Goal: Task Accomplishment & Management: Use online tool/utility

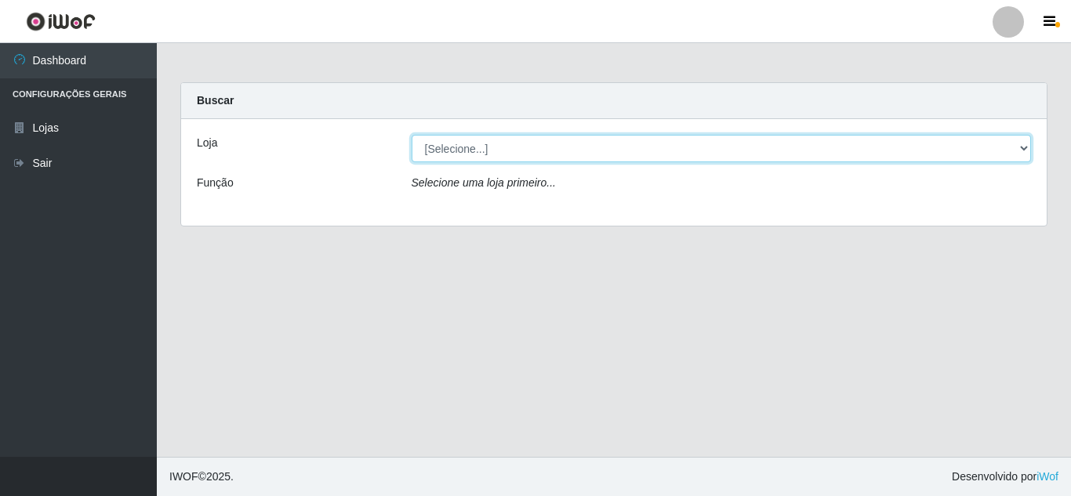
click at [561, 145] on select "[Selecione...] Rede Compras Supermercados - LOJA 5" at bounding box center [722, 148] width 620 height 27
select select "397"
click at [412, 135] on select "[Selecione...] Rede Compras Supermercados - LOJA 5" at bounding box center [722, 148] width 620 height 27
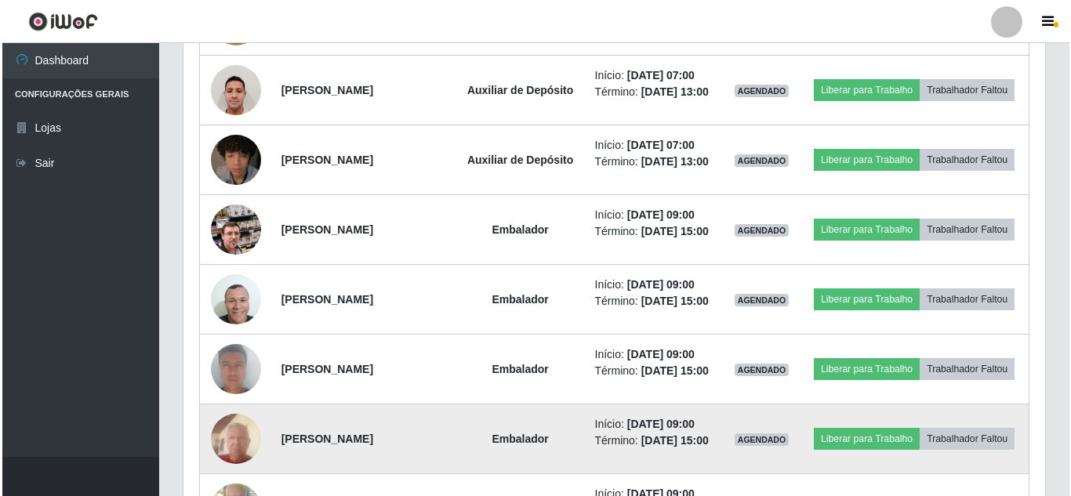
scroll to position [623, 0]
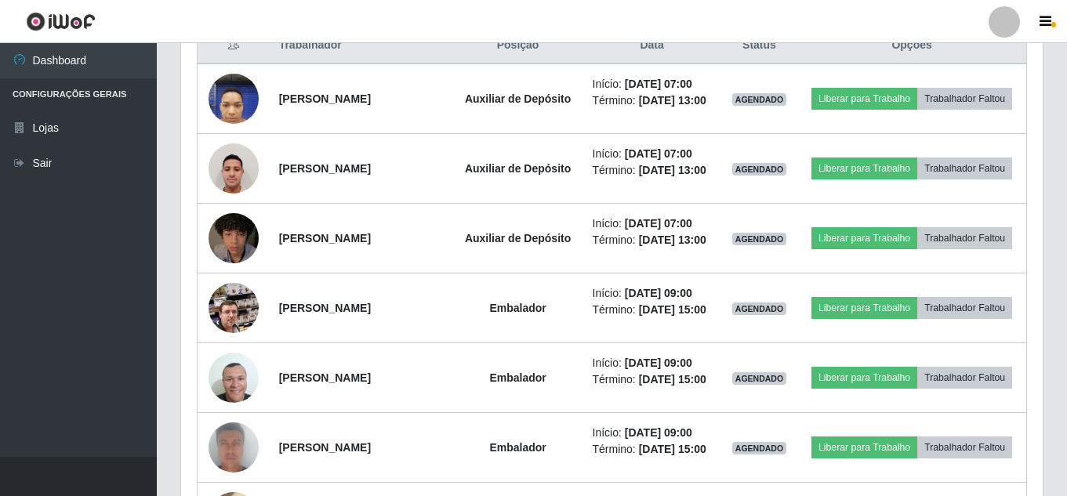
click at [878, 7] on header "Perfil Alterar Senha Sair" at bounding box center [533, 21] width 1067 height 43
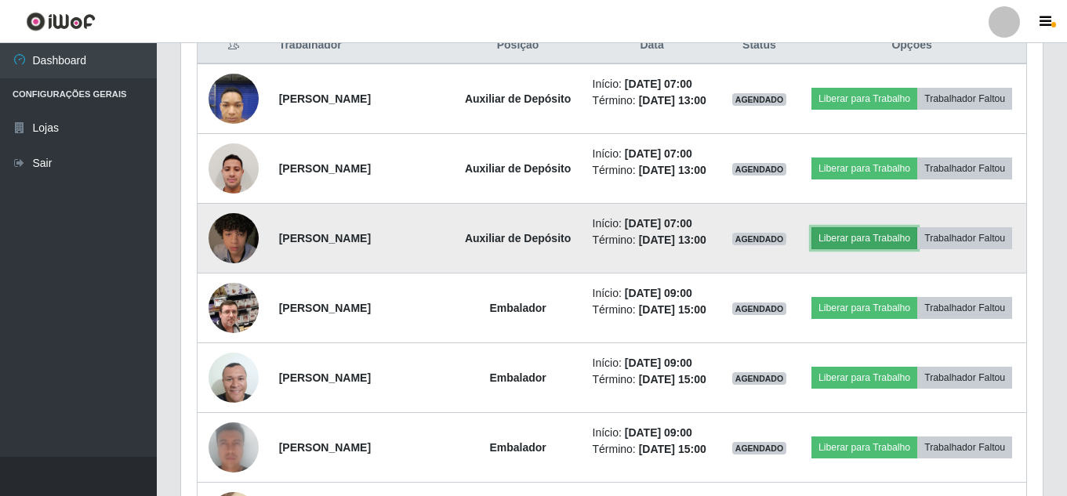
click at [917, 248] on button "Liberar para Trabalho" at bounding box center [864, 238] width 106 height 22
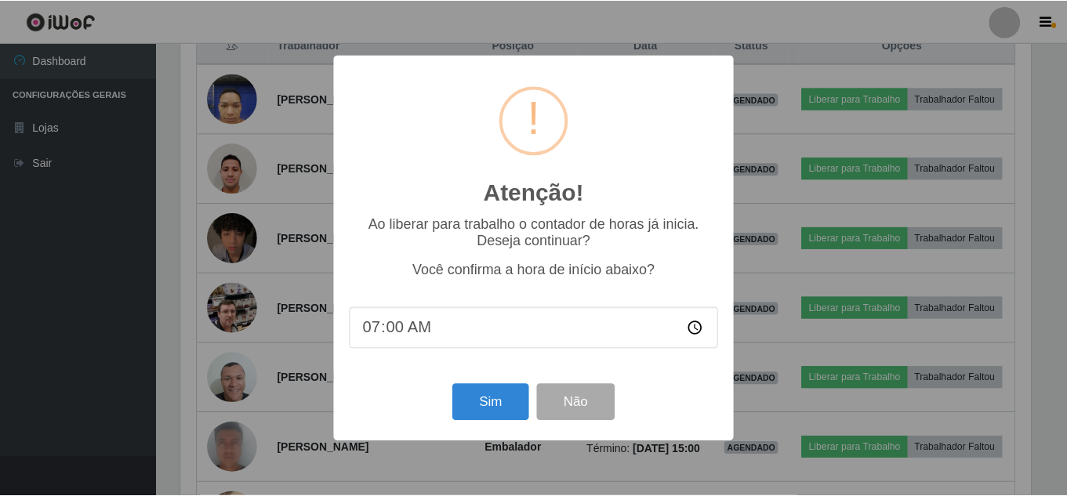
scroll to position [325, 854]
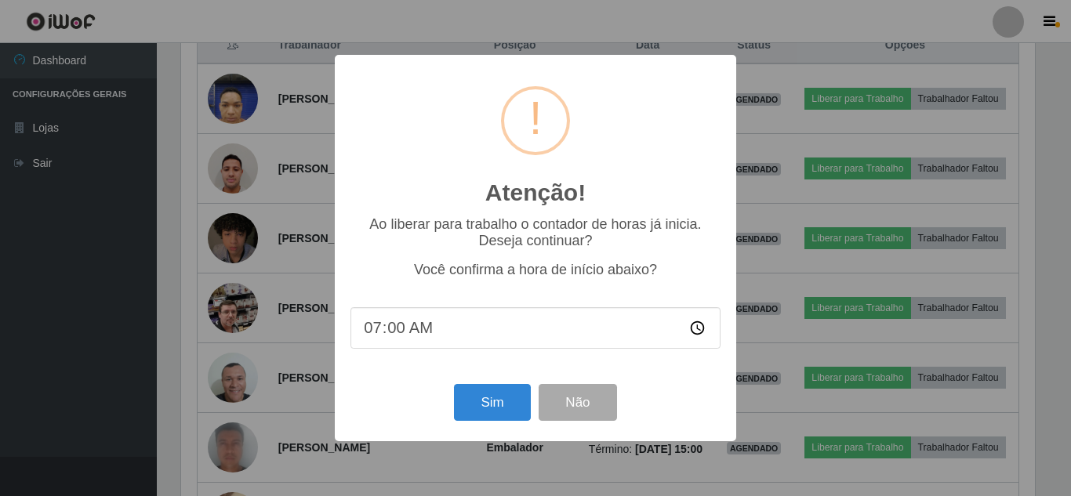
drag, startPoint x: 499, startPoint y: 385, endPoint x: 506, endPoint y: 414, distance: 30.0
click at [499, 386] on div "Sim Não" at bounding box center [535, 402] width 370 height 45
click at [506, 414] on button "Sim" at bounding box center [492, 402] width 76 height 37
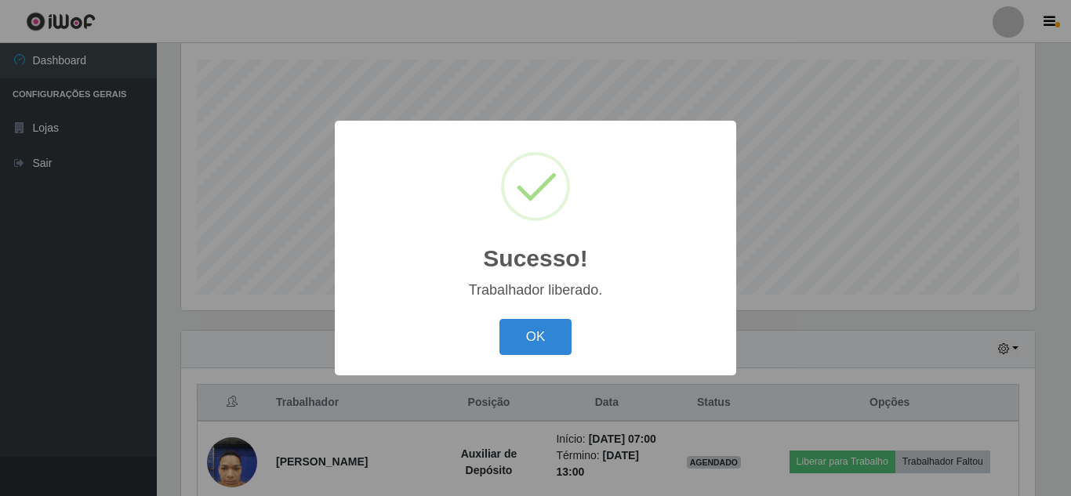
click at [499, 319] on button "OK" at bounding box center [535, 337] width 73 height 37
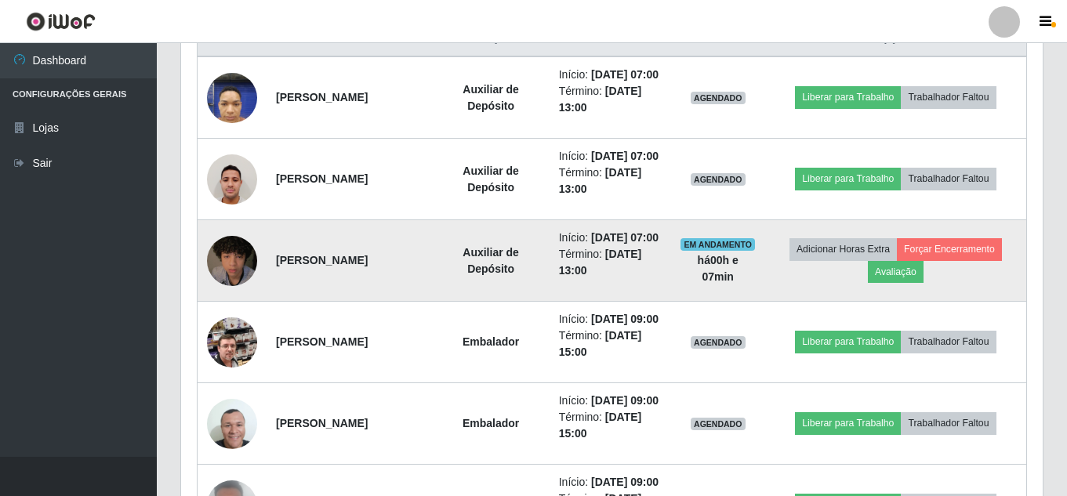
scroll to position [658, 0]
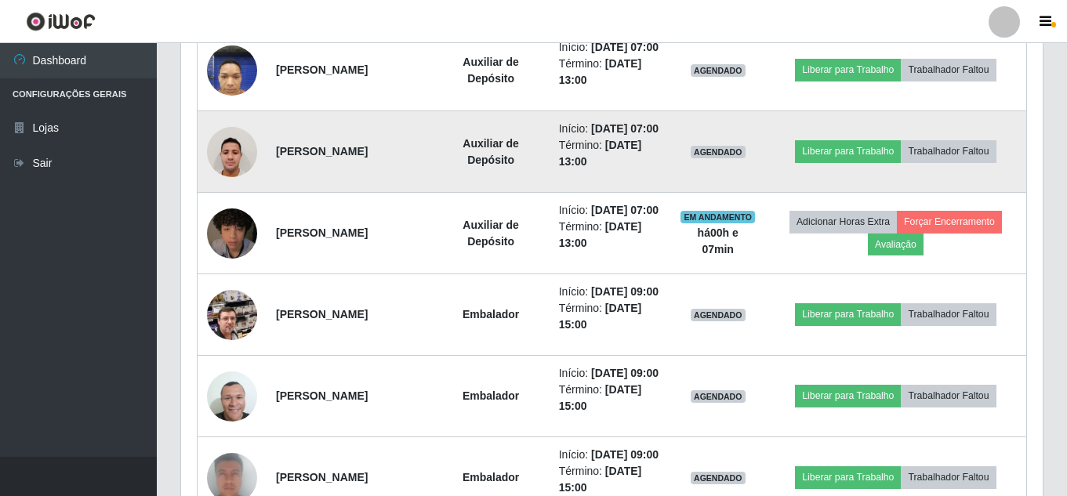
click at [241, 177] on img at bounding box center [232, 151] width 50 height 67
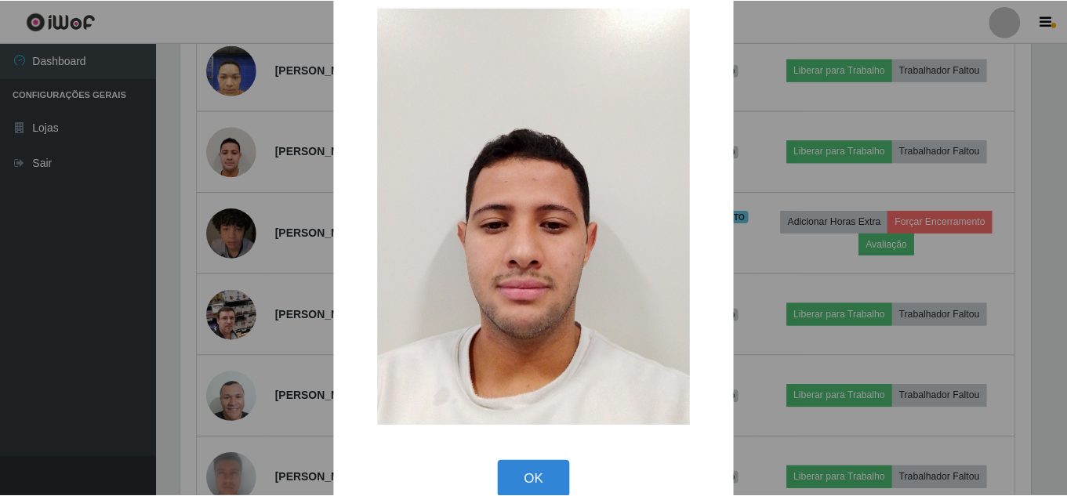
scroll to position [59, 0]
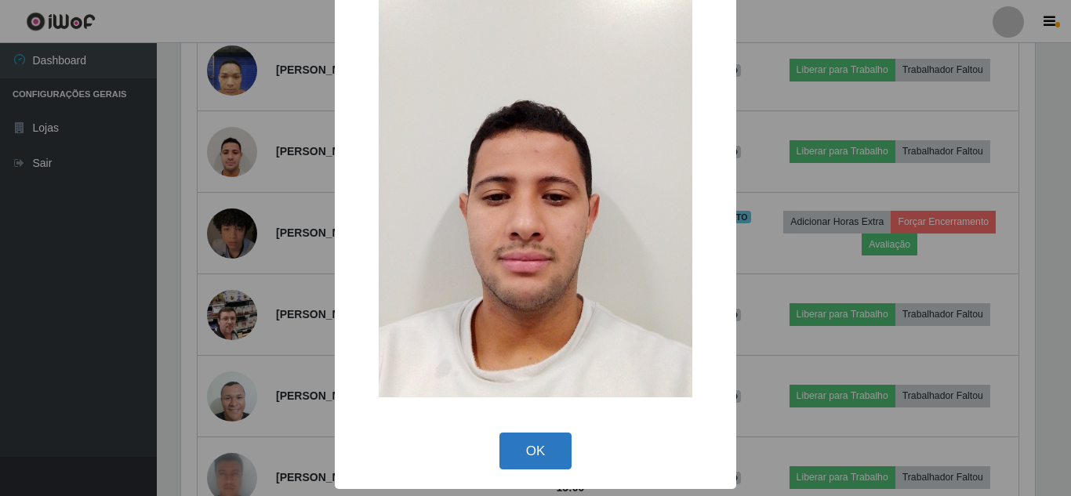
click at [545, 438] on button "OK" at bounding box center [535, 451] width 73 height 37
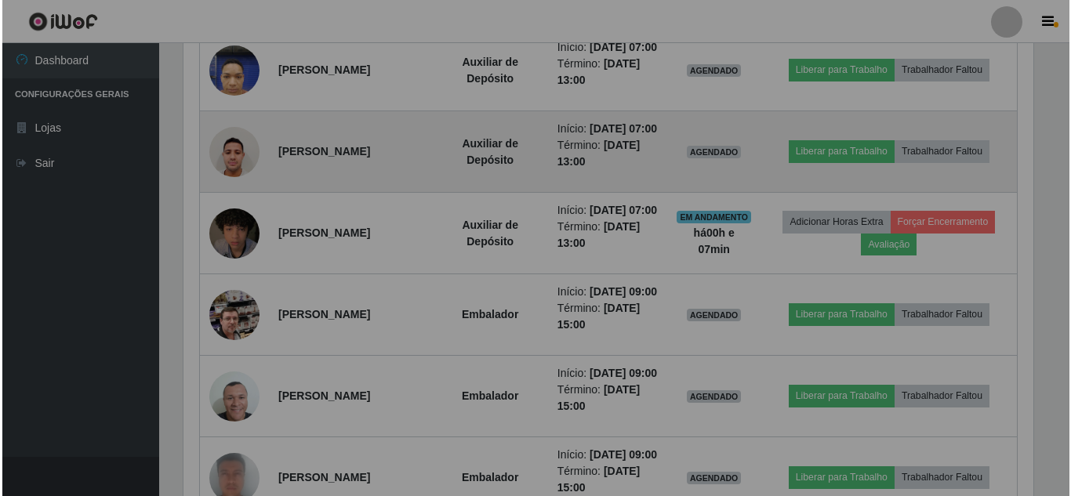
scroll to position [325, 862]
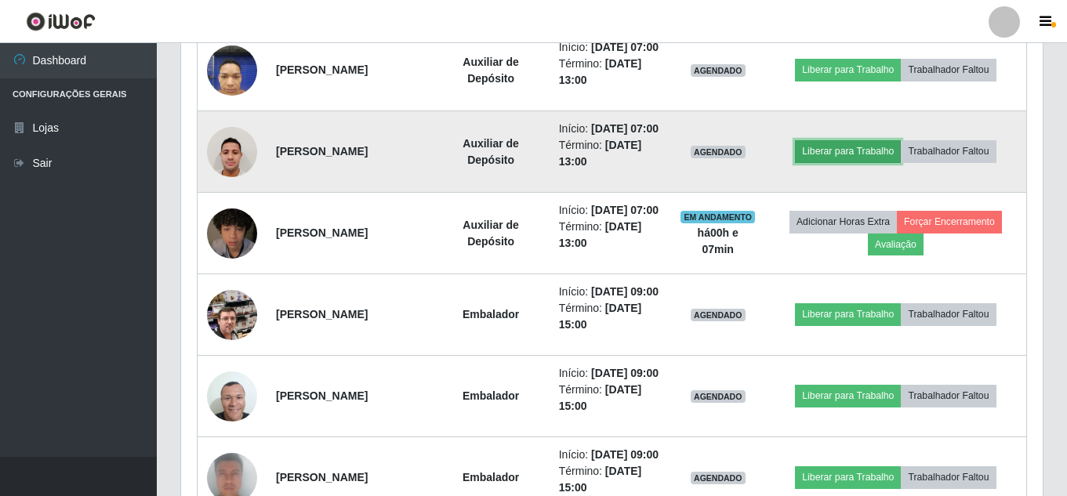
click at [864, 162] on button "Liberar para Trabalho" at bounding box center [848, 151] width 106 height 22
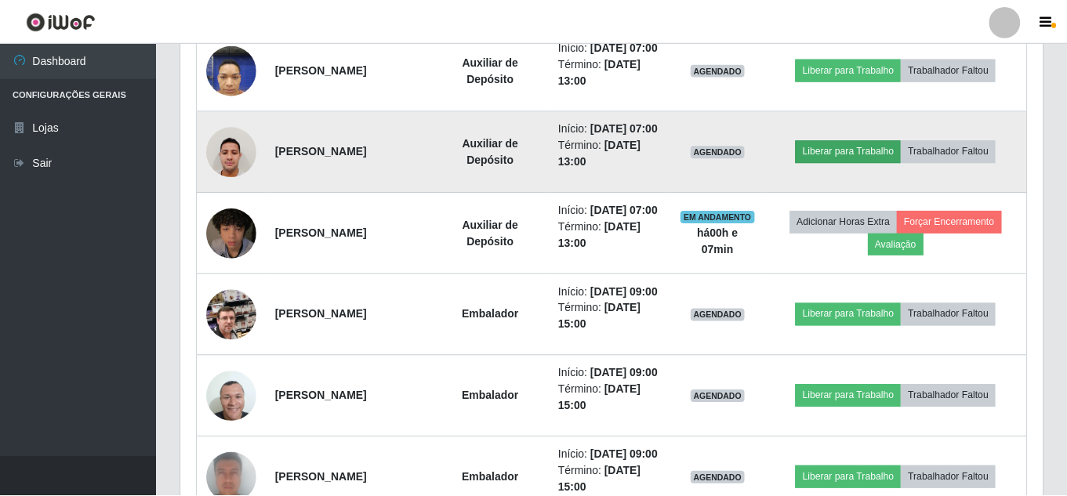
scroll to position [325, 854]
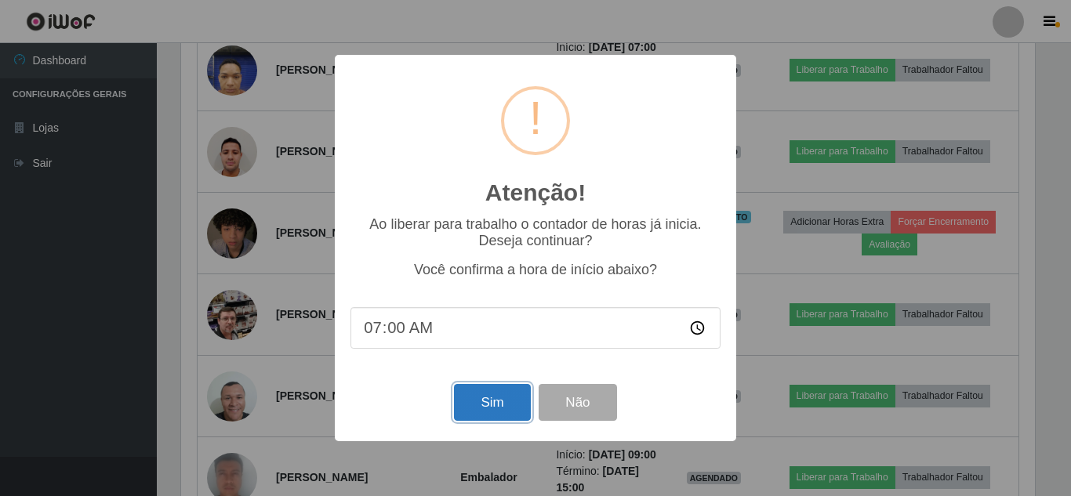
click at [499, 408] on button "Sim" at bounding box center [492, 402] width 76 height 37
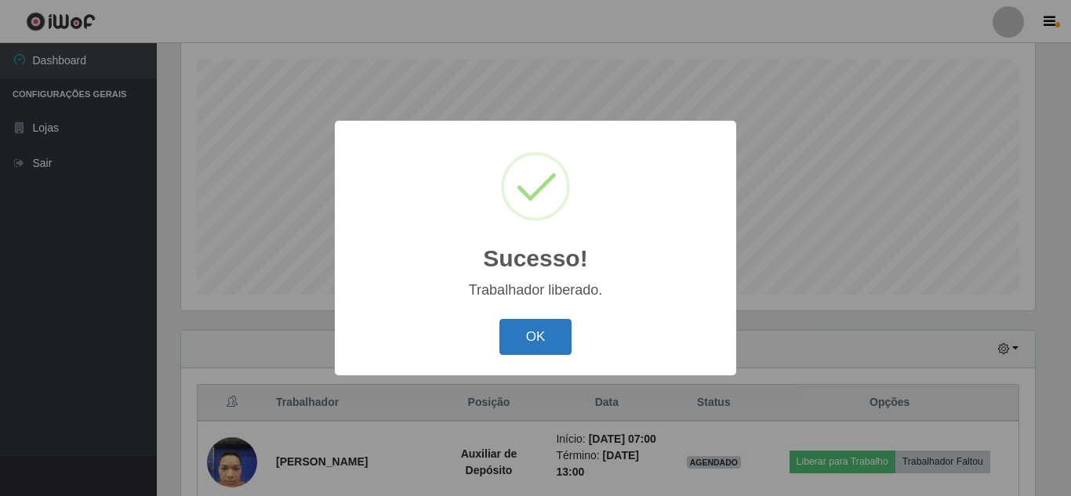
click at [529, 349] on button "OK" at bounding box center [535, 337] width 73 height 37
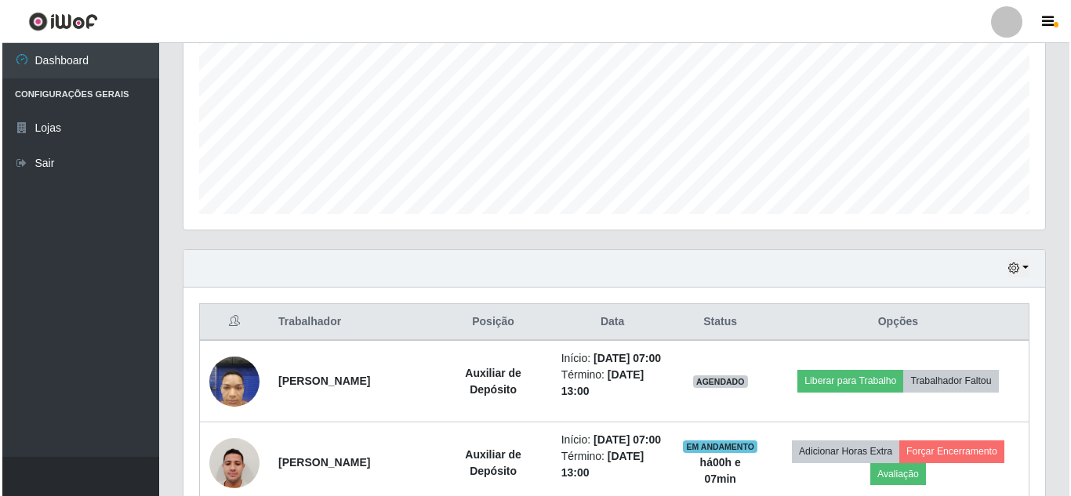
scroll to position [423, 0]
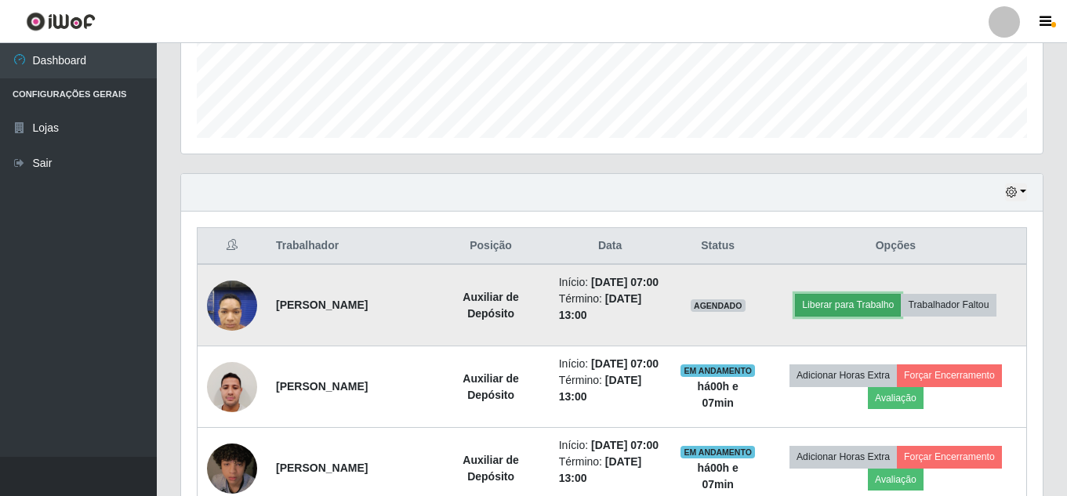
click at [818, 313] on button "Liberar para Trabalho" at bounding box center [848, 305] width 106 height 22
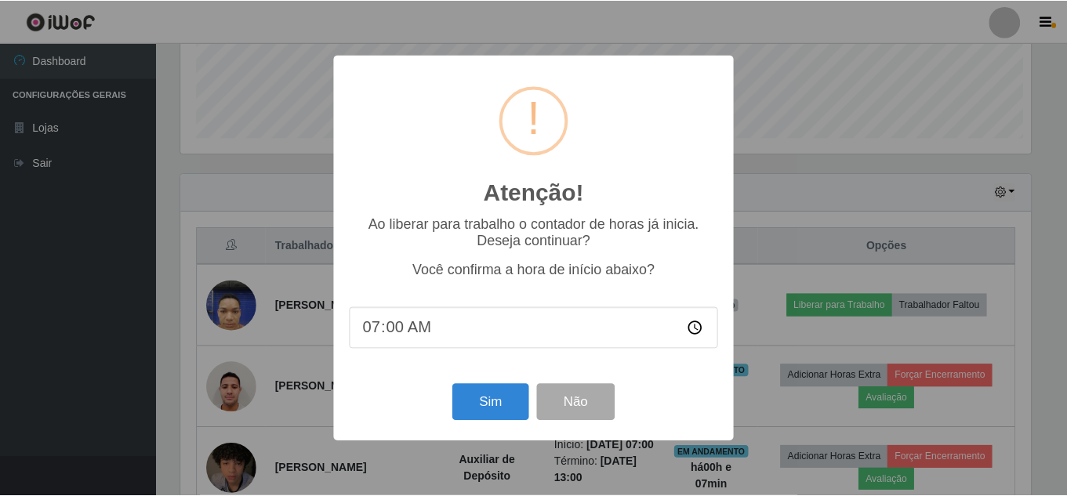
scroll to position [325, 854]
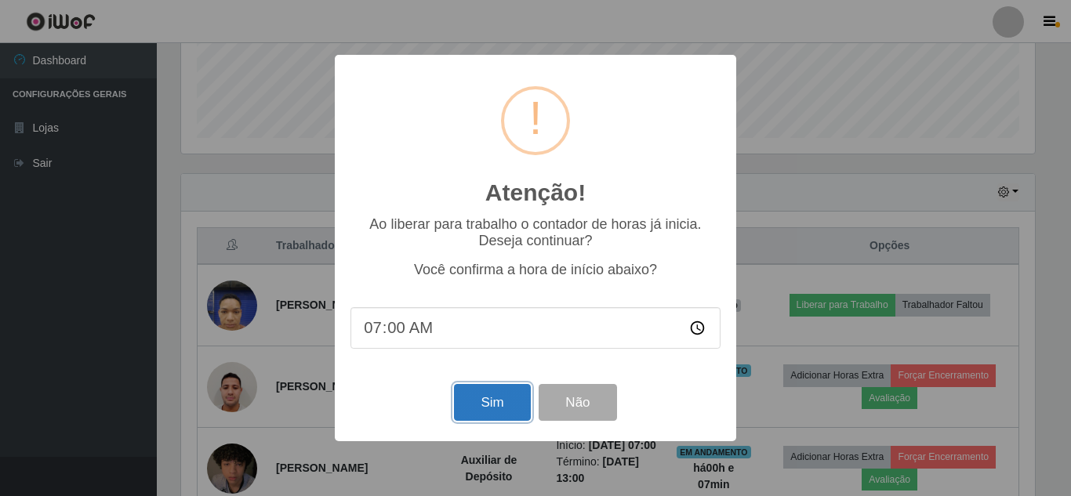
click at [471, 401] on button "Sim" at bounding box center [492, 402] width 76 height 37
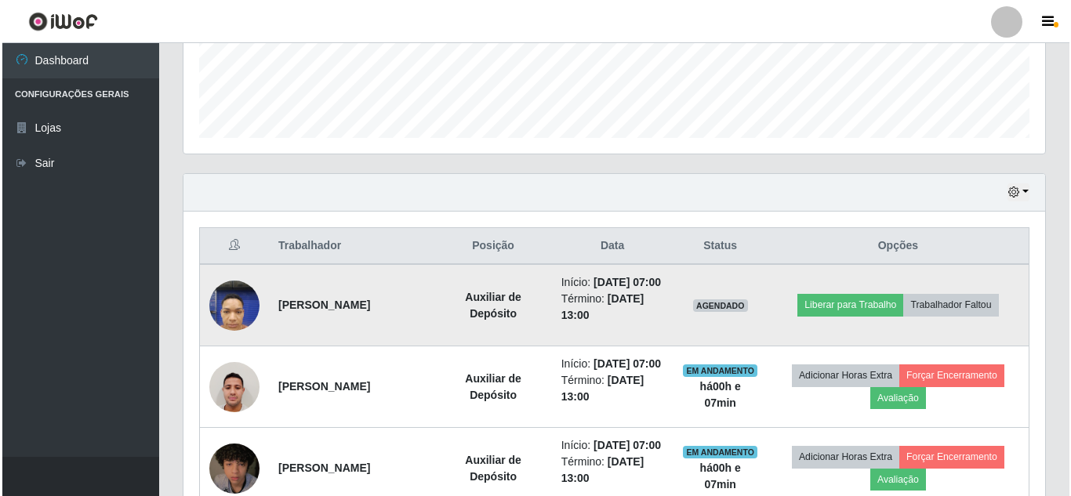
scroll to position [0, 0]
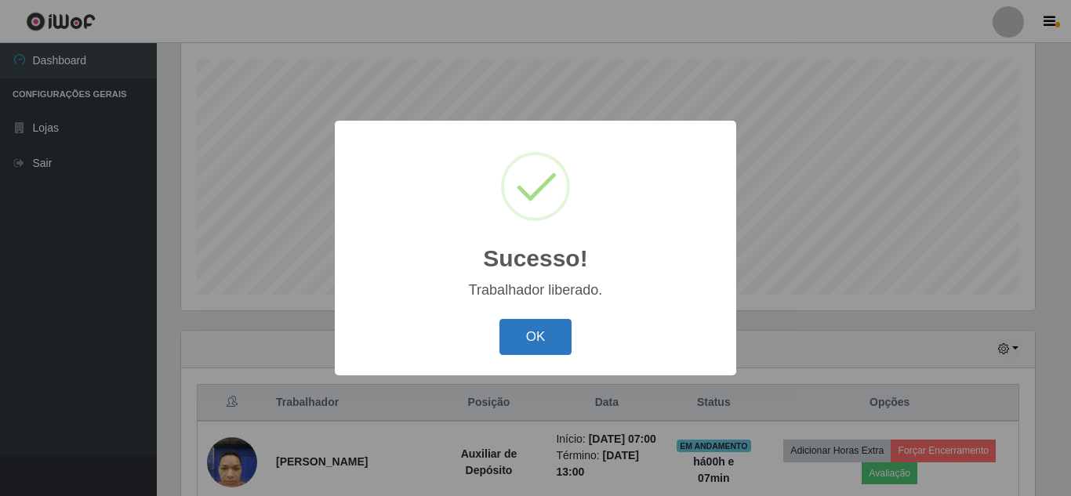
click at [550, 327] on button "OK" at bounding box center [535, 337] width 73 height 37
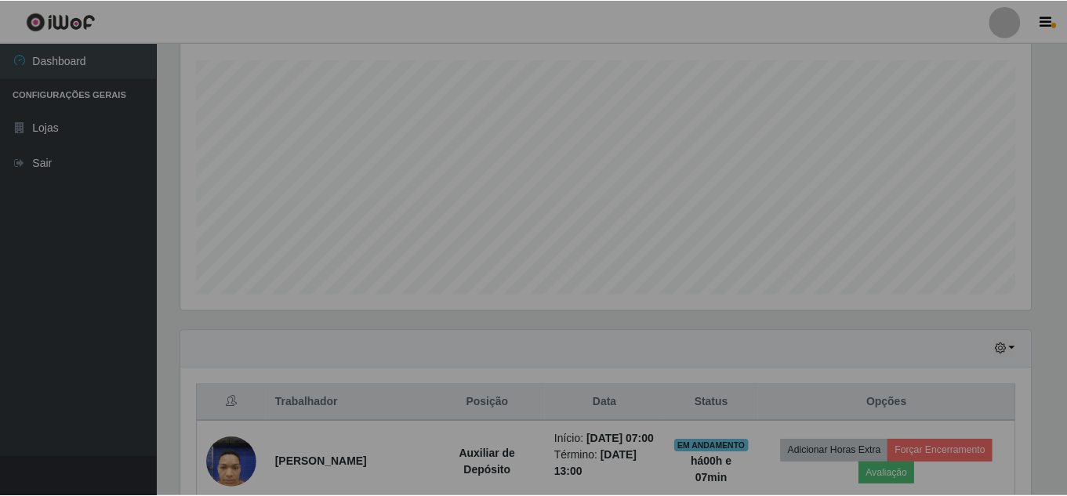
scroll to position [325, 862]
